Goal: Transaction & Acquisition: Purchase product/service

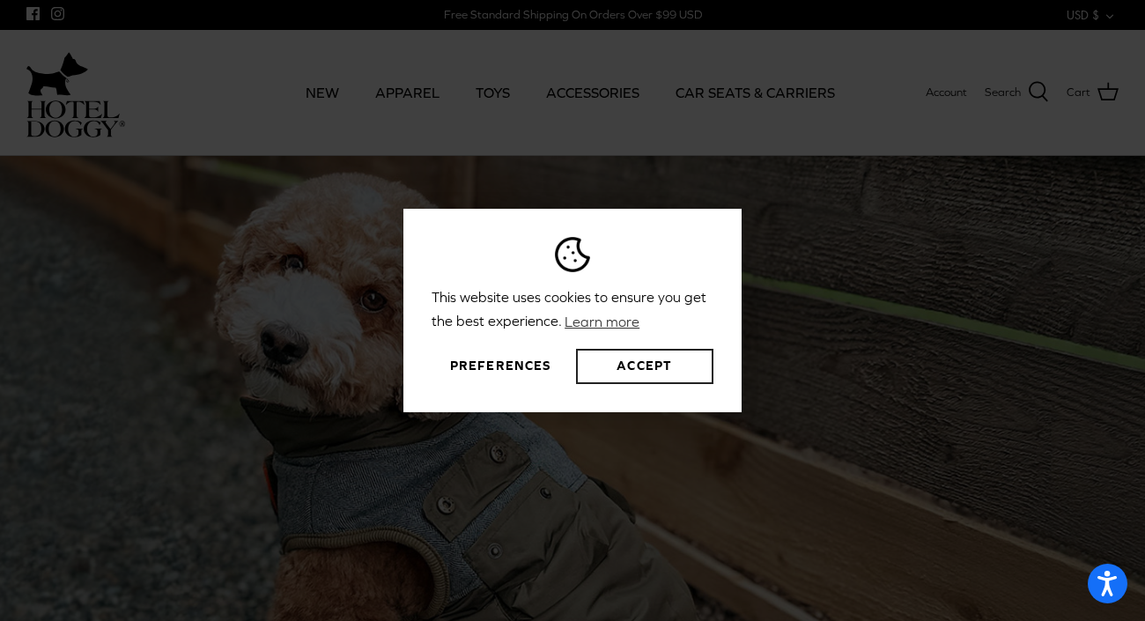
click at [640, 364] on button "Accept" at bounding box center [644, 366] width 137 height 35
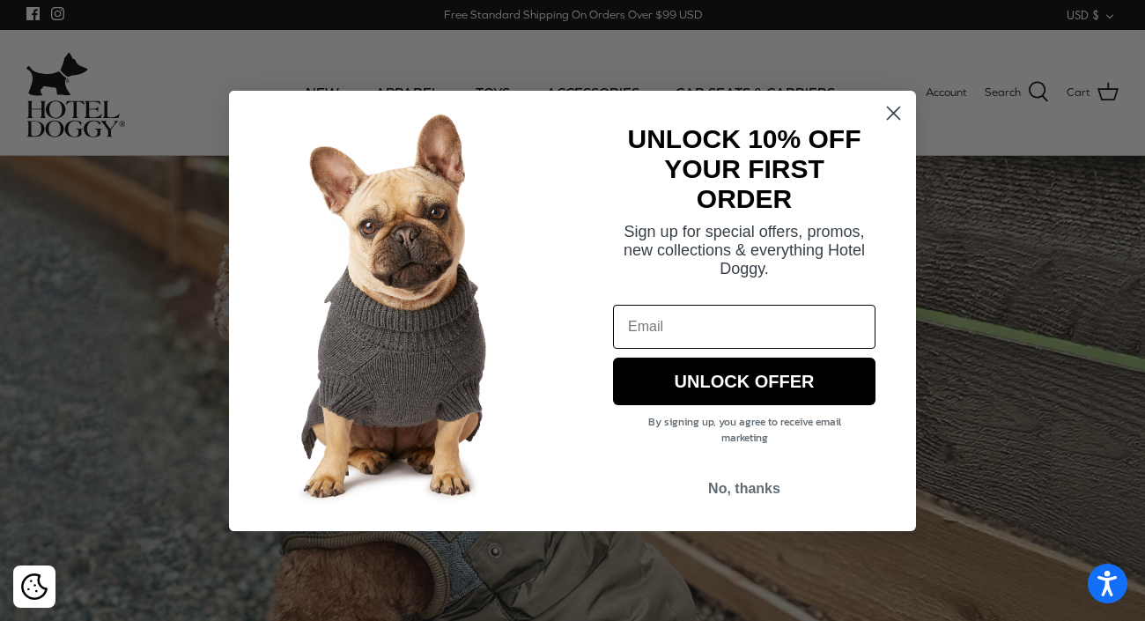
click at [893, 113] on icon "Close dialog" at bounding box center [893, 113] width 12 height 12
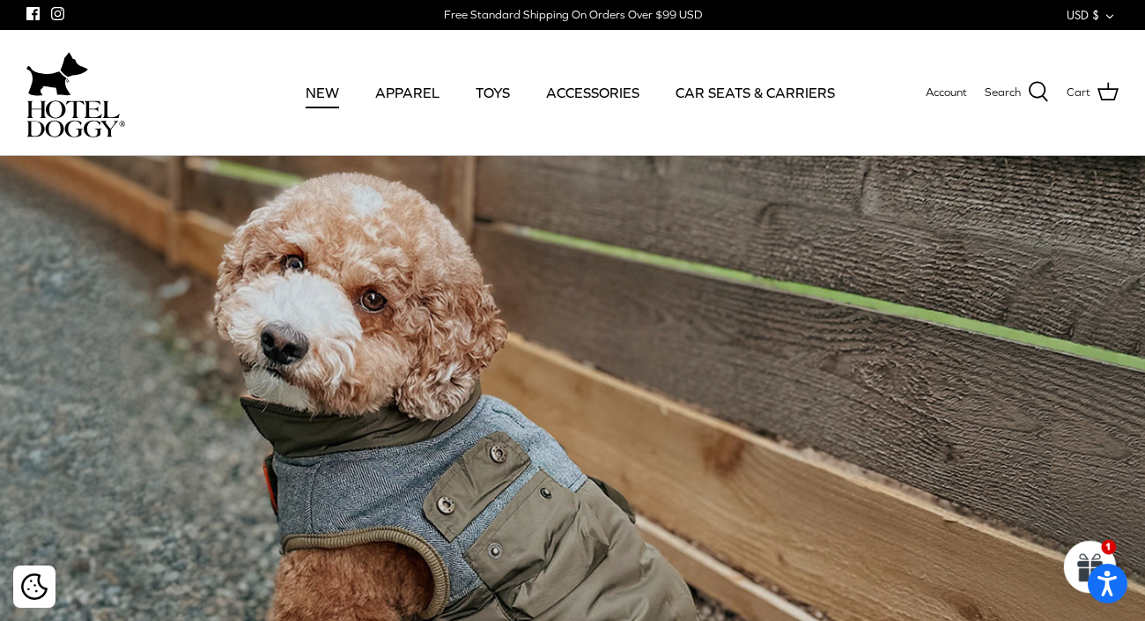
click at [324, 95] on link "NEW" at bounding box center [322, 93] width 65 height 60
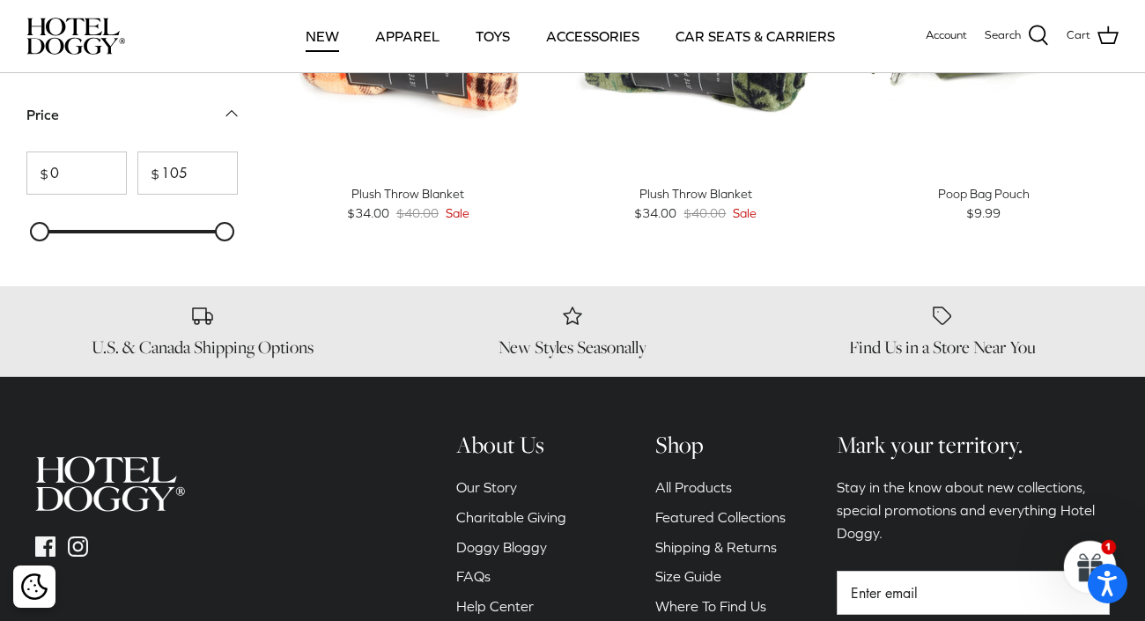
scroll to position [2535, 0]
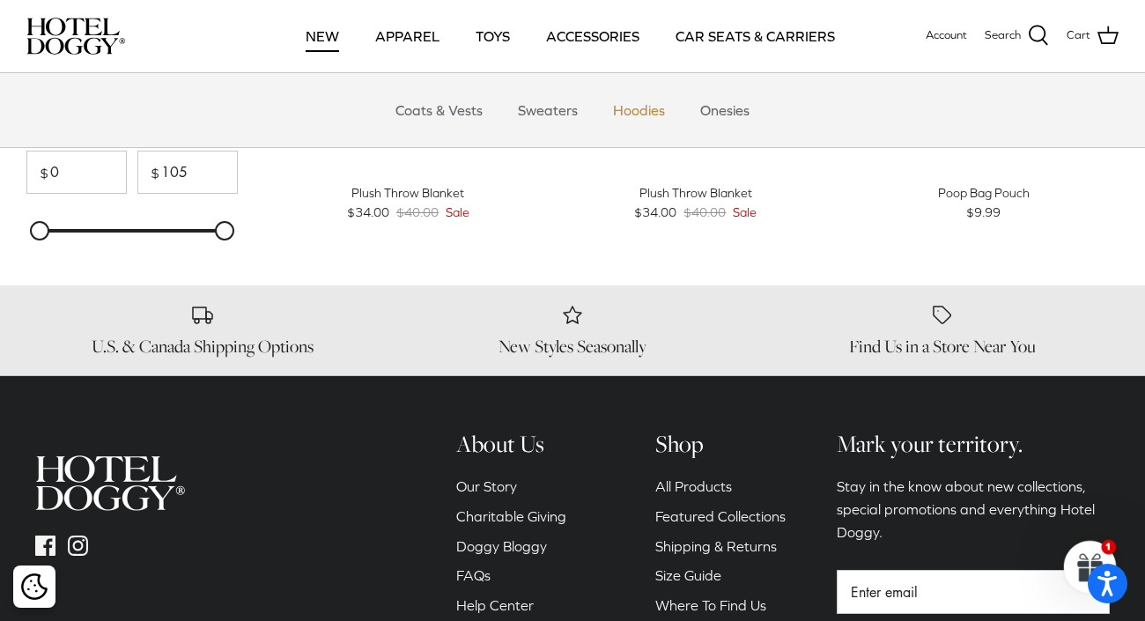
click at [651, 108] on link "Hoodies" at bounding box center [639, 110] width 84 height 53
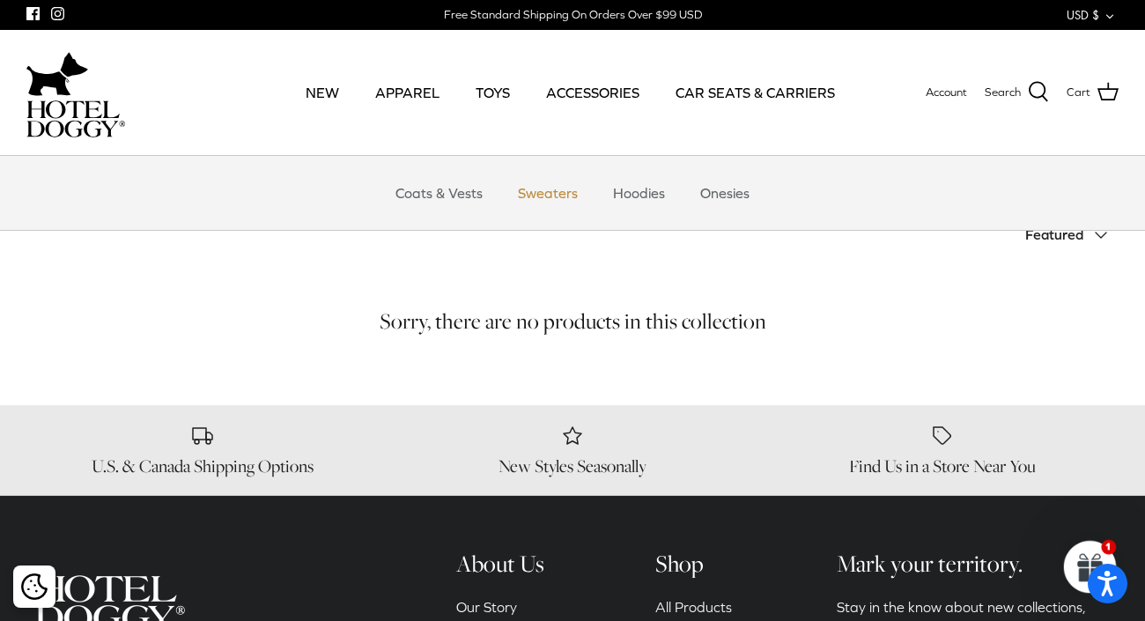
click at [541, 195] on link "Sweaters" at bounding box center [548, 192] width 92 height 53
click at [407, 192] on link "Coats & Vests" at bounding box center [438, 192] width 119 height 53
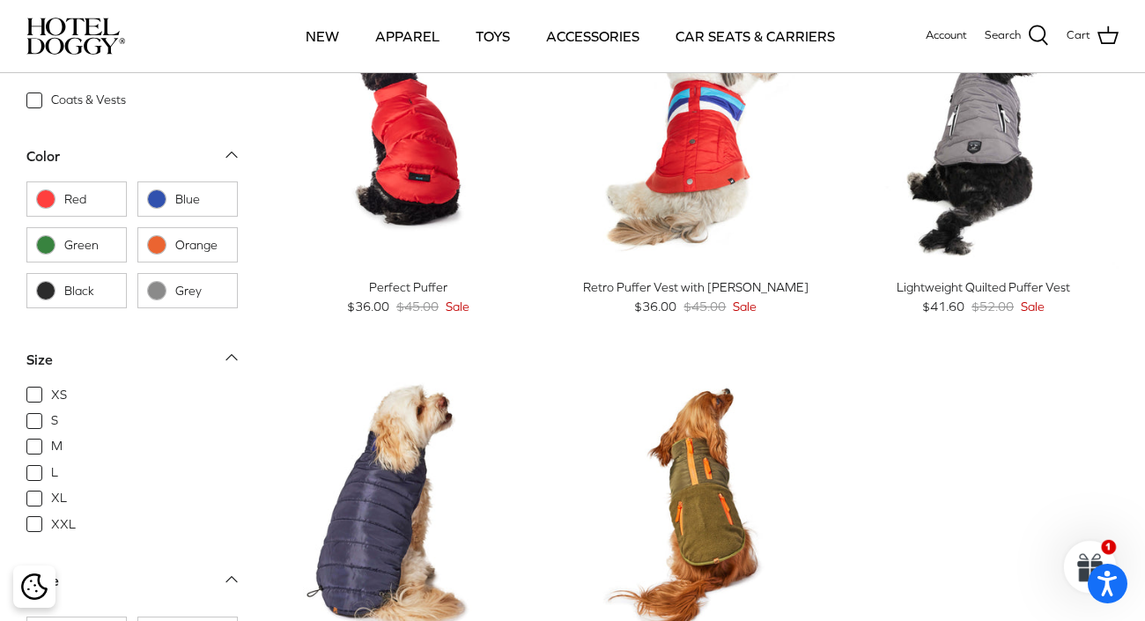
scroll to position [1641, 0]
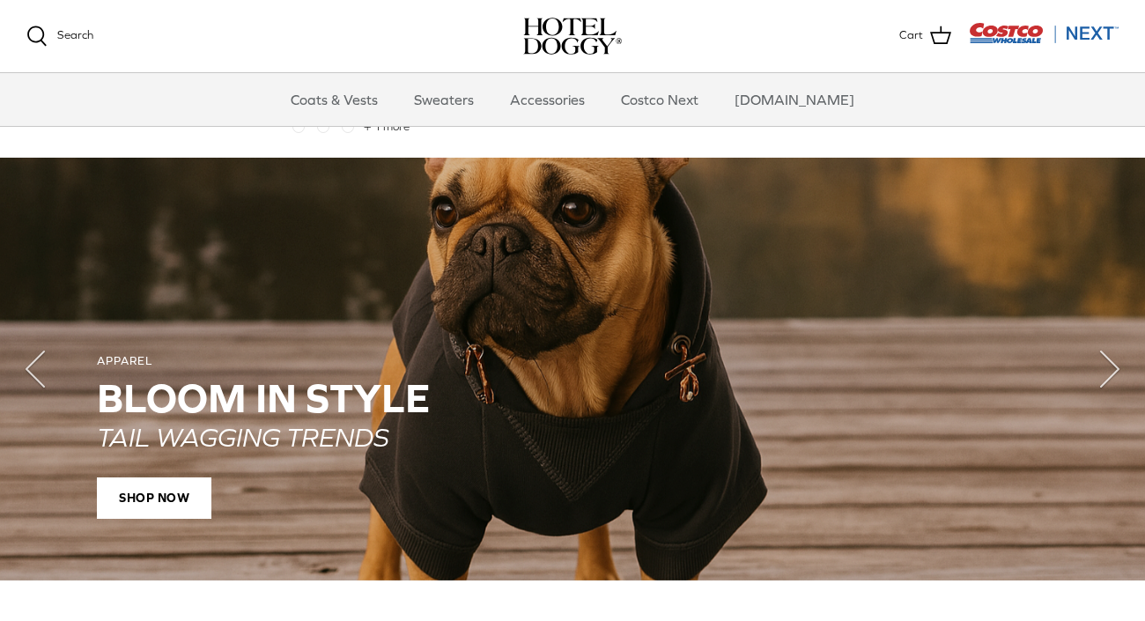
scroll to position [1145, 0]
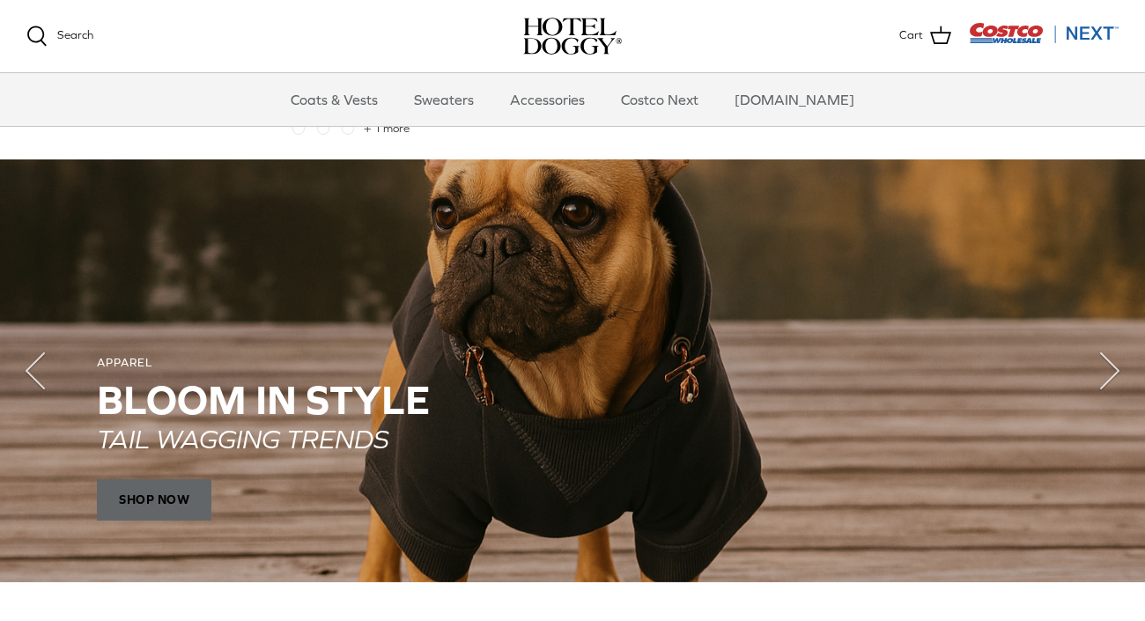
click at [193, 483] on span "SHOP NOW" at bounding box center [154, 499] width 114 height 42
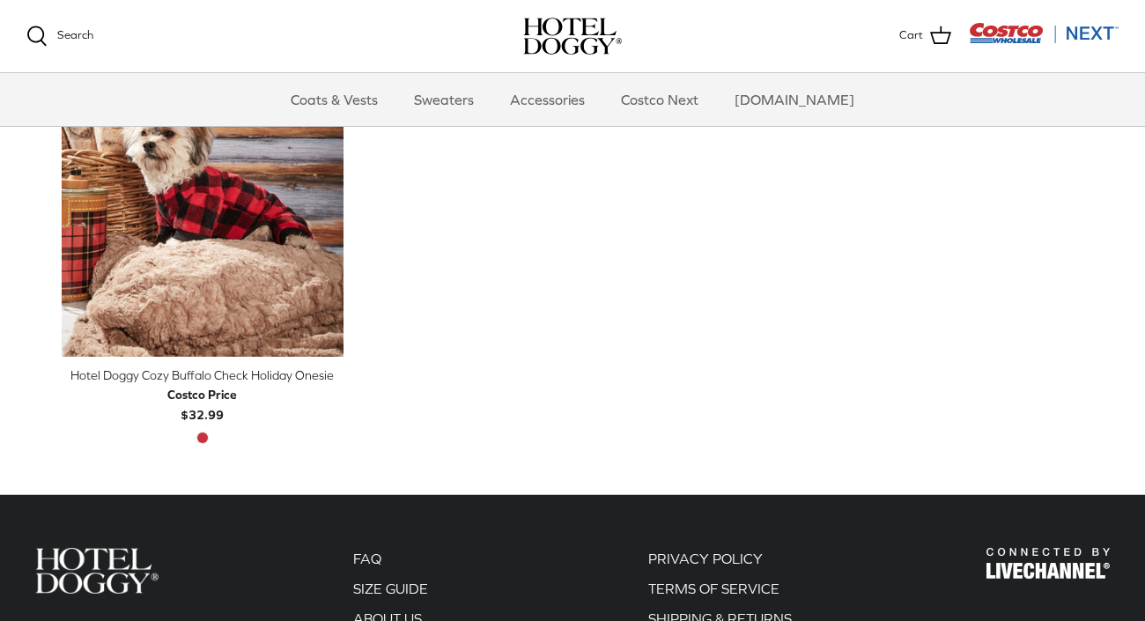
scroll to position [1021, 0]
